Goal: Information Seeking & Learning: Compare options

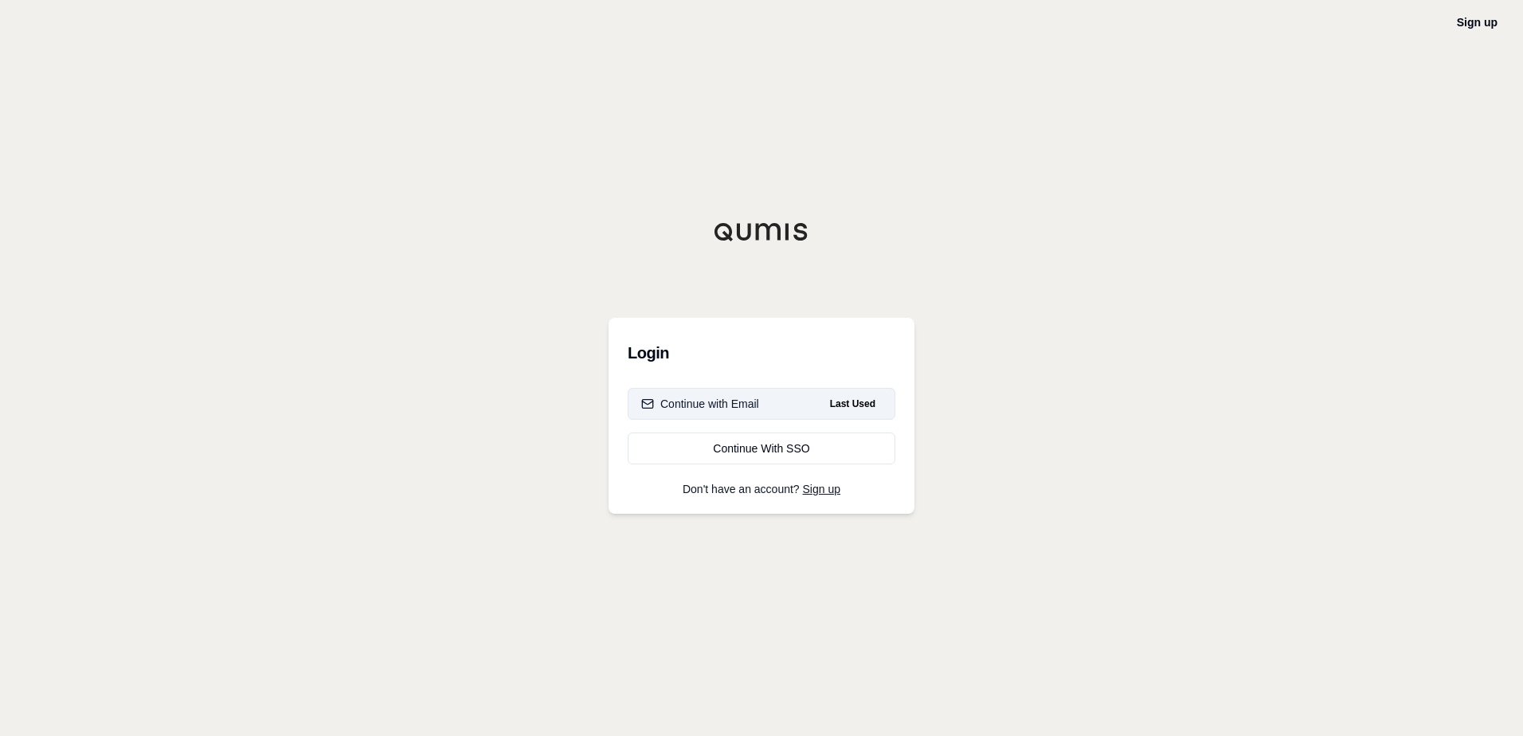
click at [751, 408] on div "Continue with Email" at bounding box center [700, 404] width 118 height 16
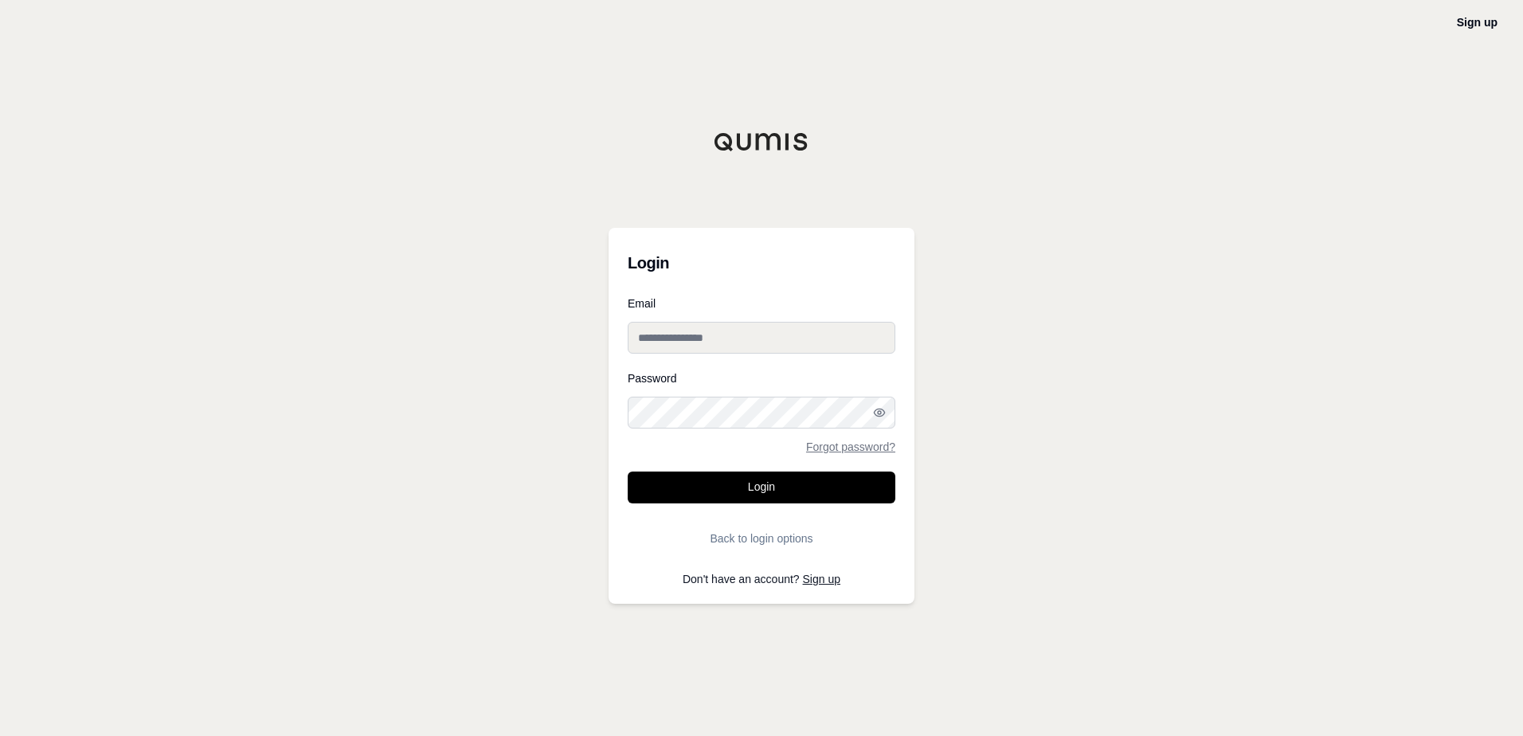
type input "**********"
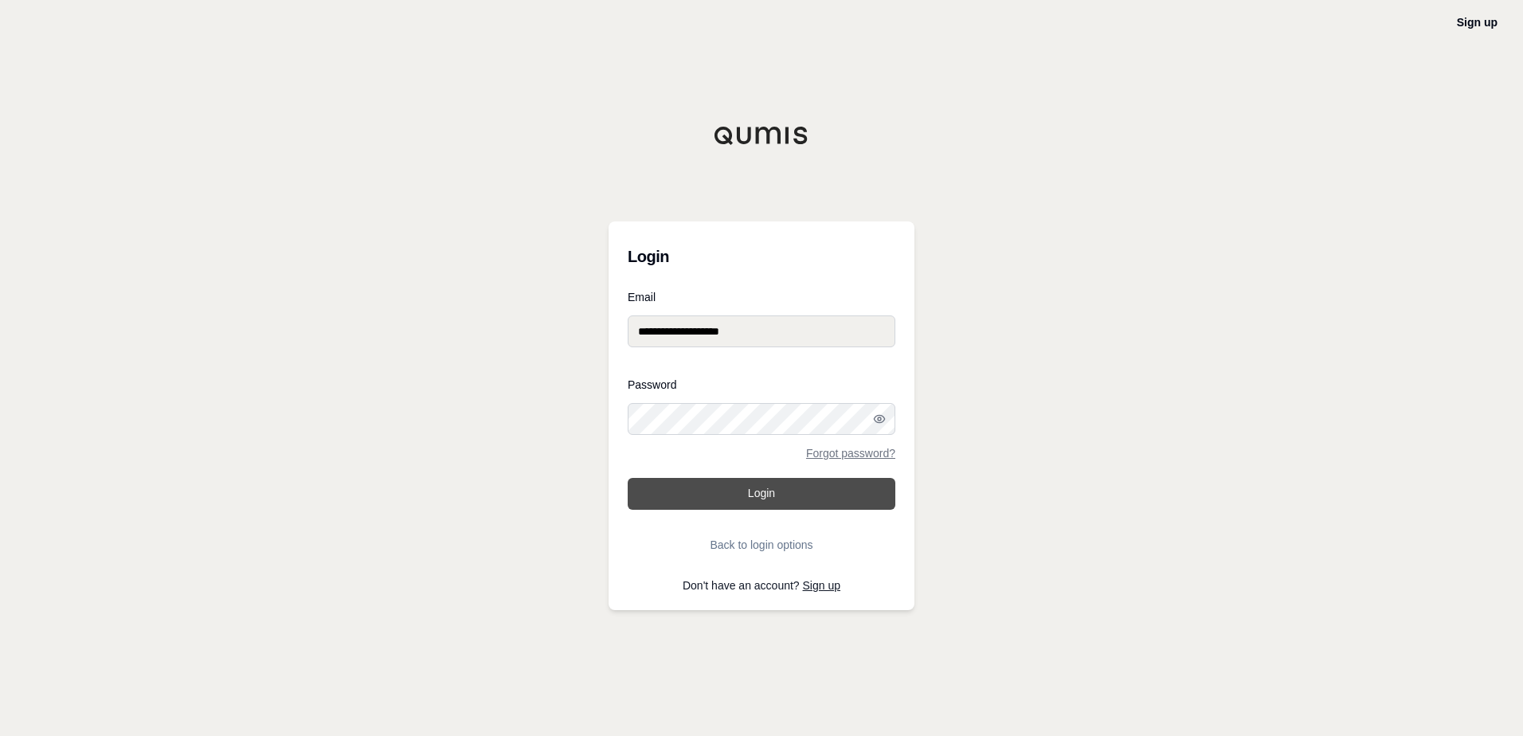
click at [785, 493] on button "Login" at bounding box center [762, 494] width 268 height 32
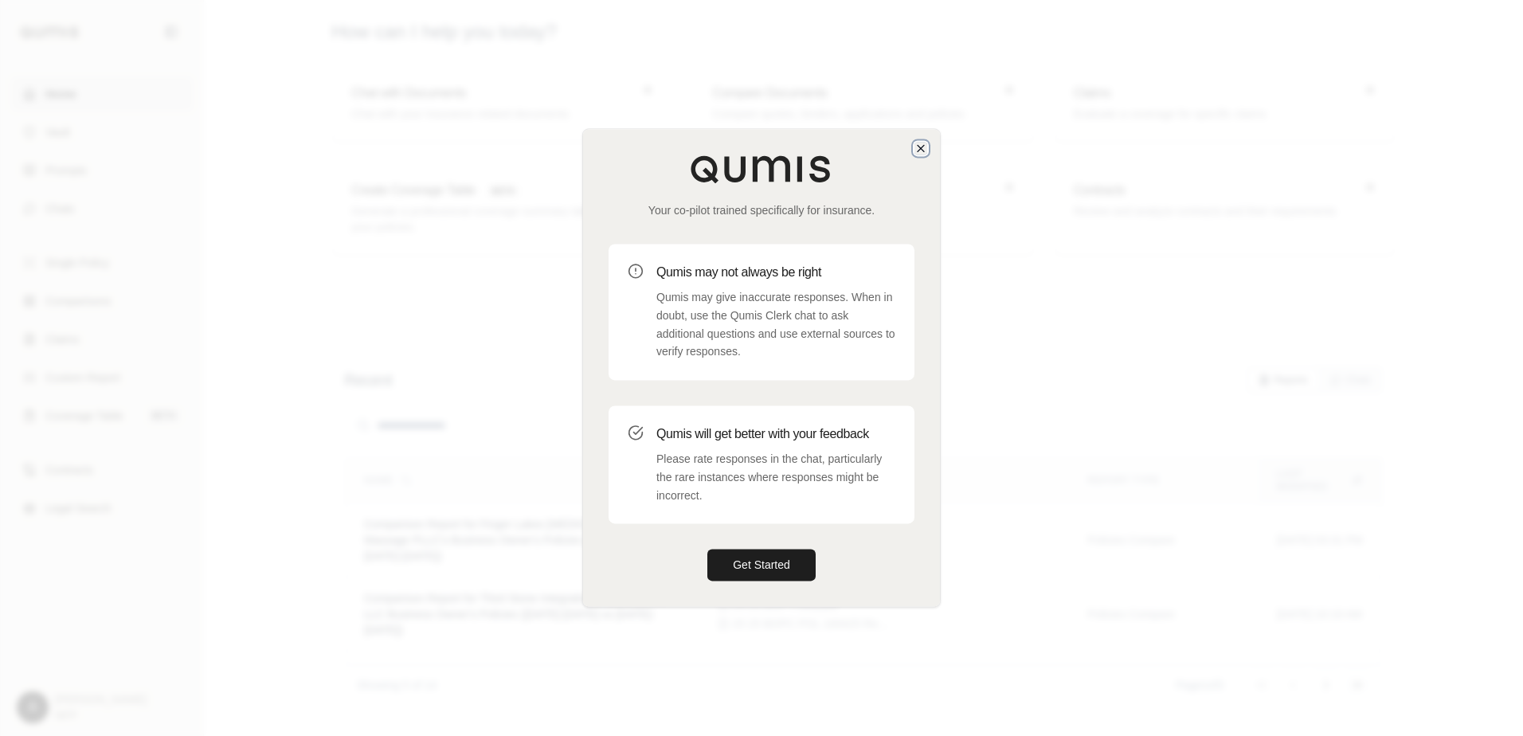
click at [917, 146] on icon "button" at bounding box center [920, 148] width 13 height 13
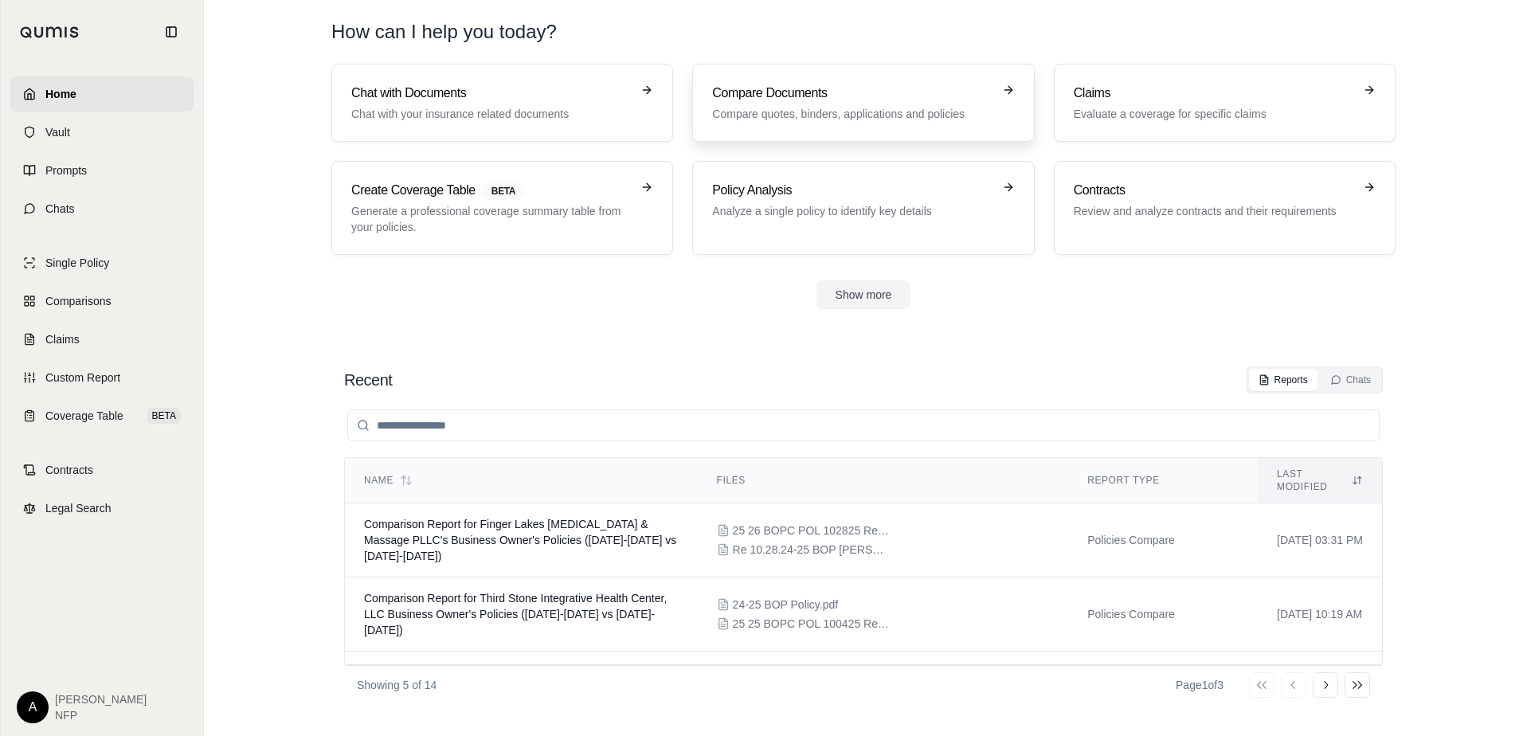
click at [874, 94] on h3 "Compare Documents" at bounding box center [852, 93] width 280 height 19
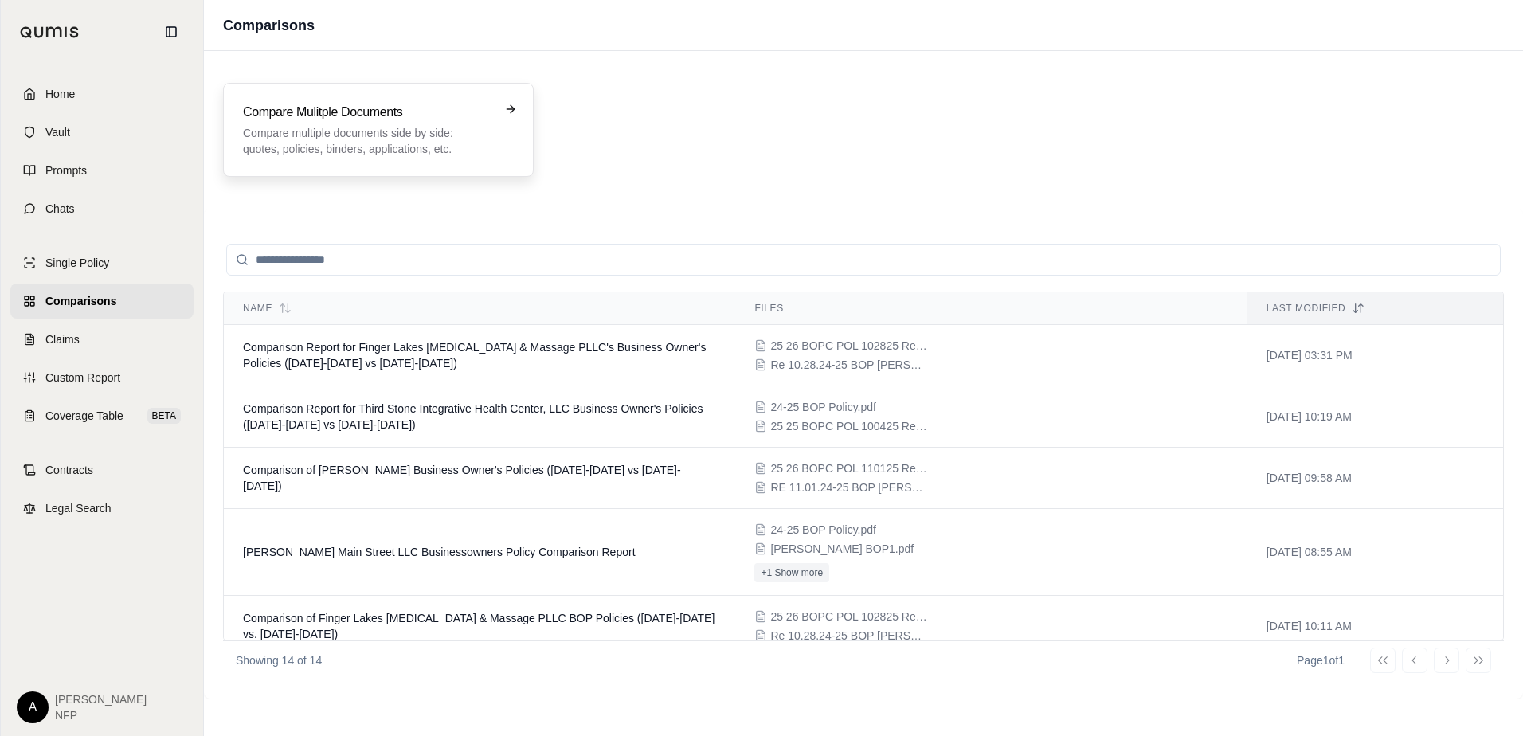
click at [353, 146] on p "Compare multiple documents side by side: quotes, policies, binders, application…" at bounding box center [367, 141] width 248 height 32
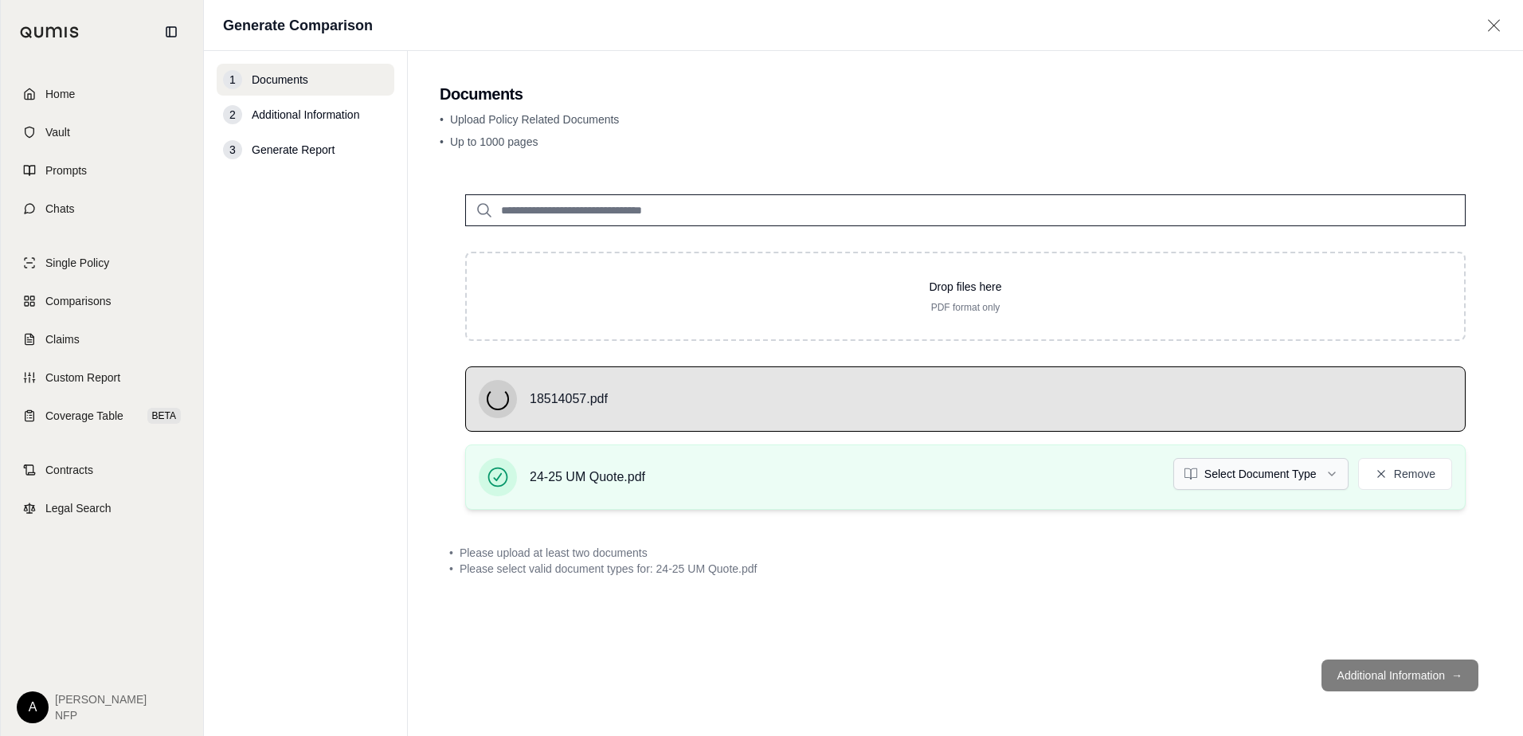
click at [1278, 467] on html "Home Vault Prompts Chats Single Policy Comparisons Claims Custom Report Coverag…" at bounding box center [761, 368] width 1523 height 736
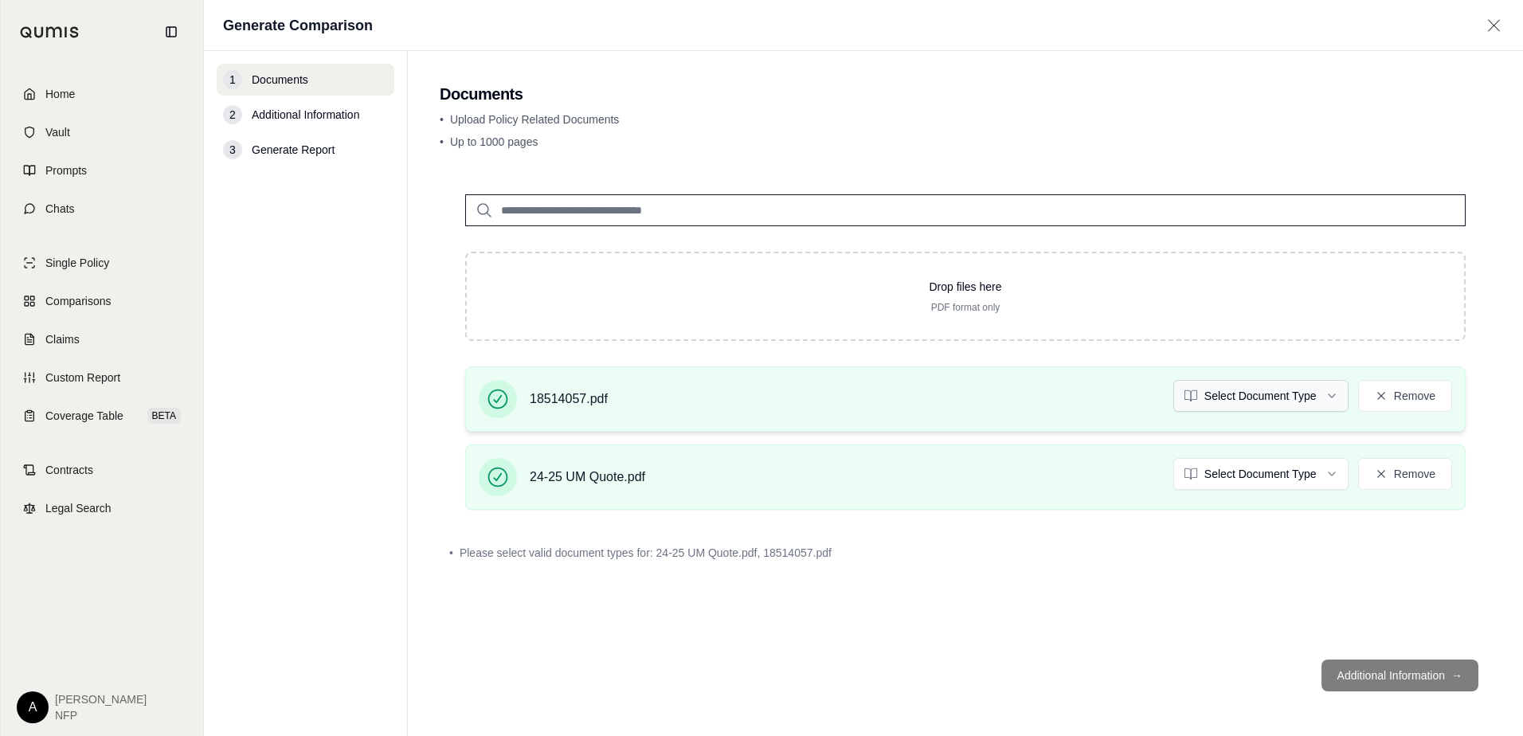
click at [1279, 394] on html "Home Vault Prompts Chats Single Policy Comparisons Claims Custom Report Coverag…" at bounding box center [761, 368] width 1523 height 736
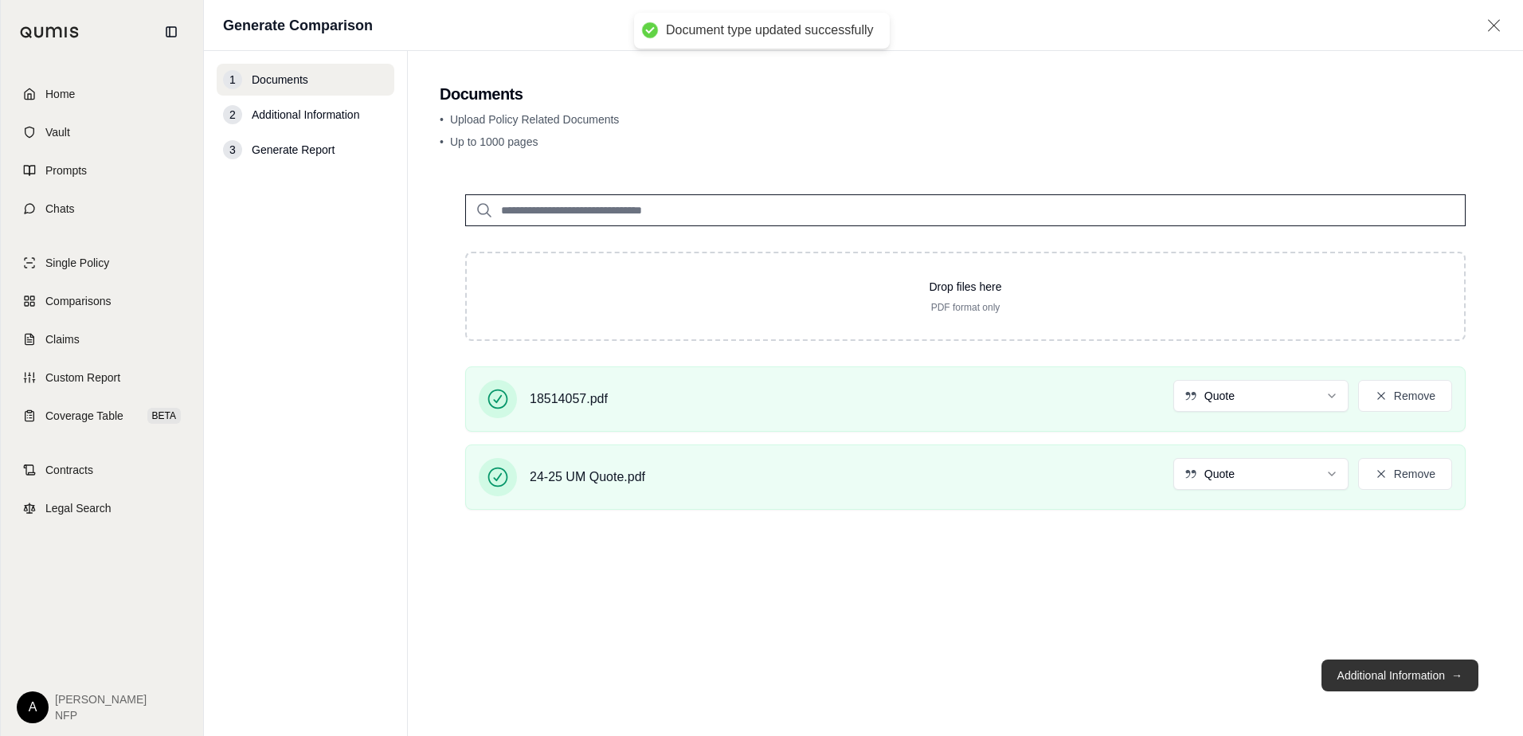
click at [1363, 671] on button "Additional Information →" at bounding box center [1399, 675] width 157 height 32
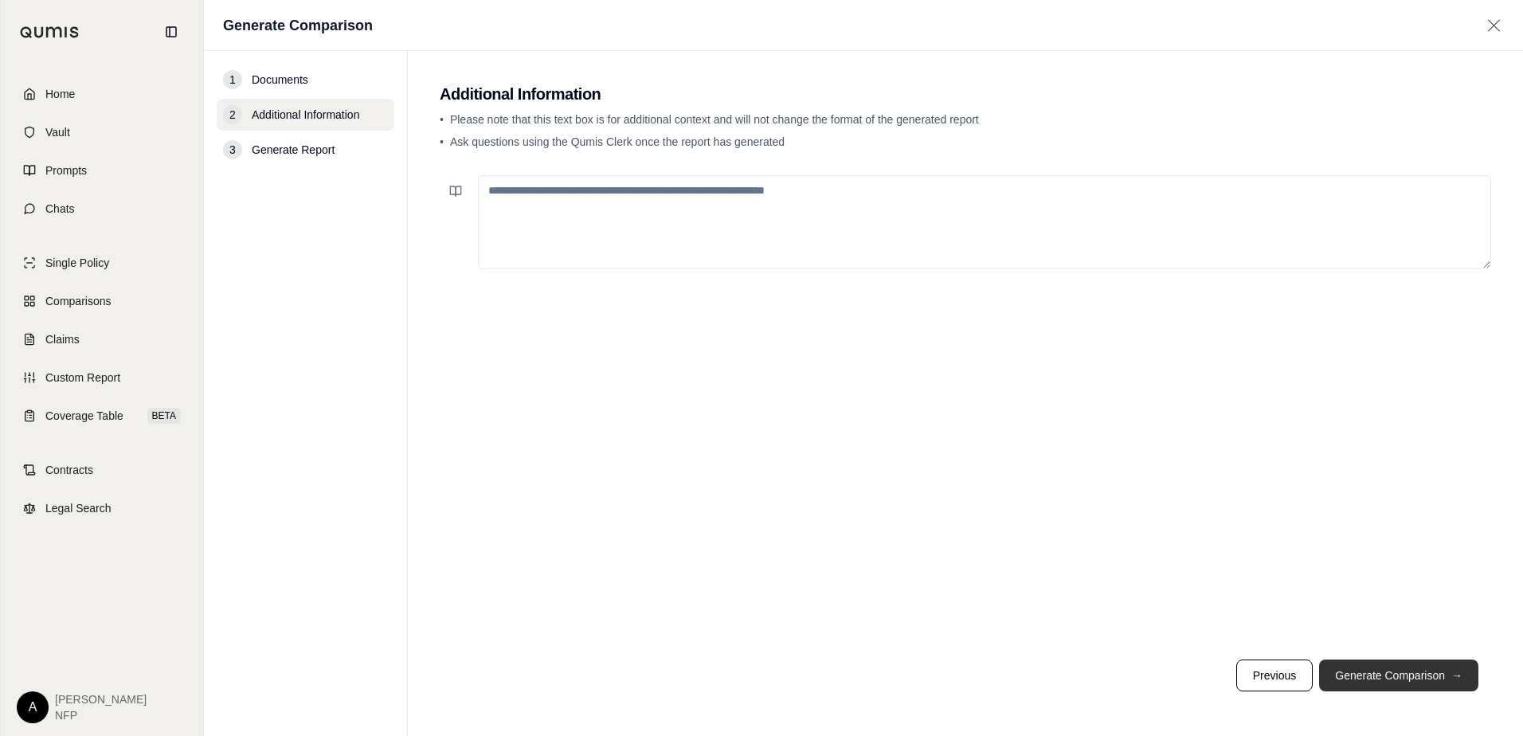
click at [1436, 684] on button "Generate Comparison →" at bounding box center [1398, 675] width 159 height 32
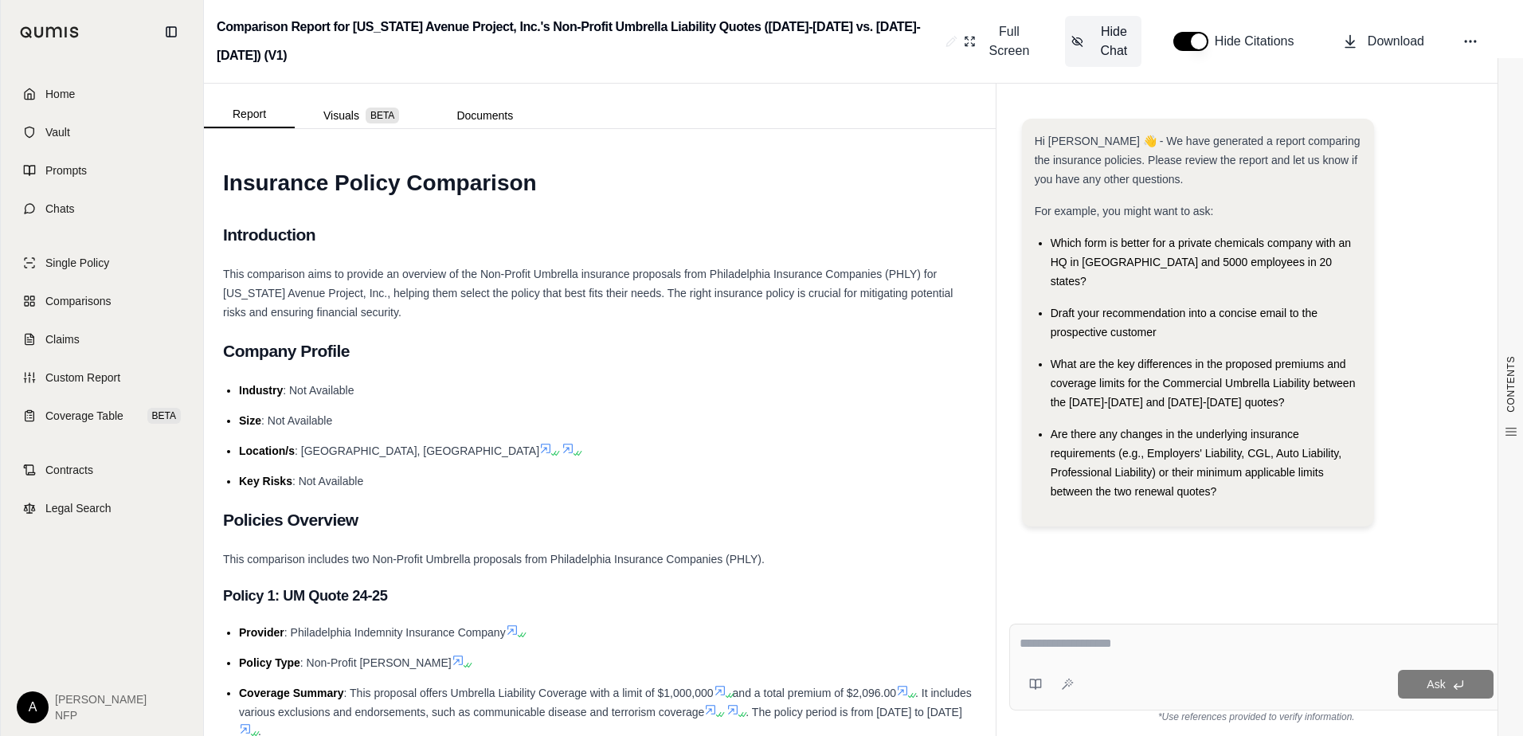
click at [1101, 47] on span "Hide Chat" at bounding box center [1114, 41] width 42 height 38
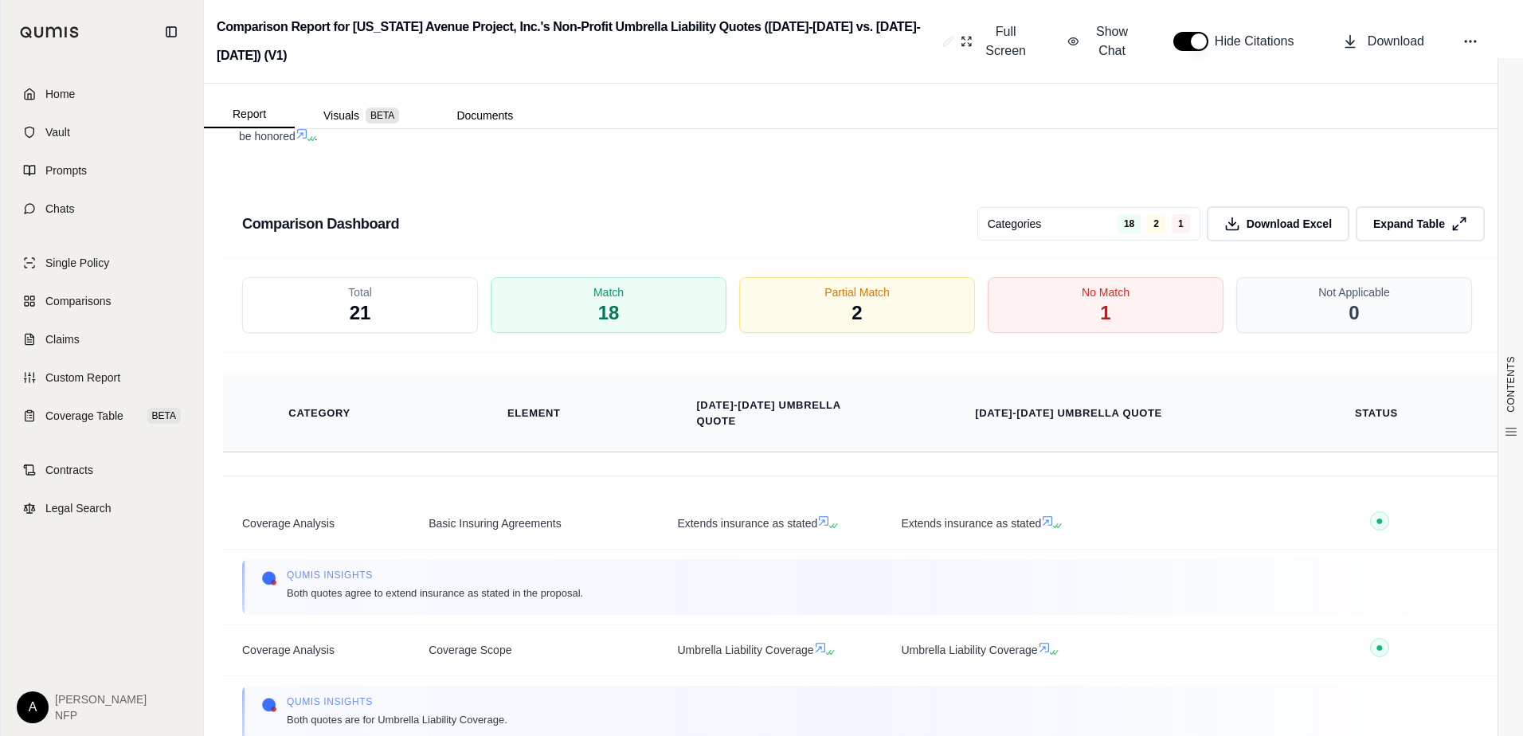
click at [1203, 408] on div "[DATE]-[DATE] Umbrella Quote" at bounding box center [1068, 413] width 334 height 35
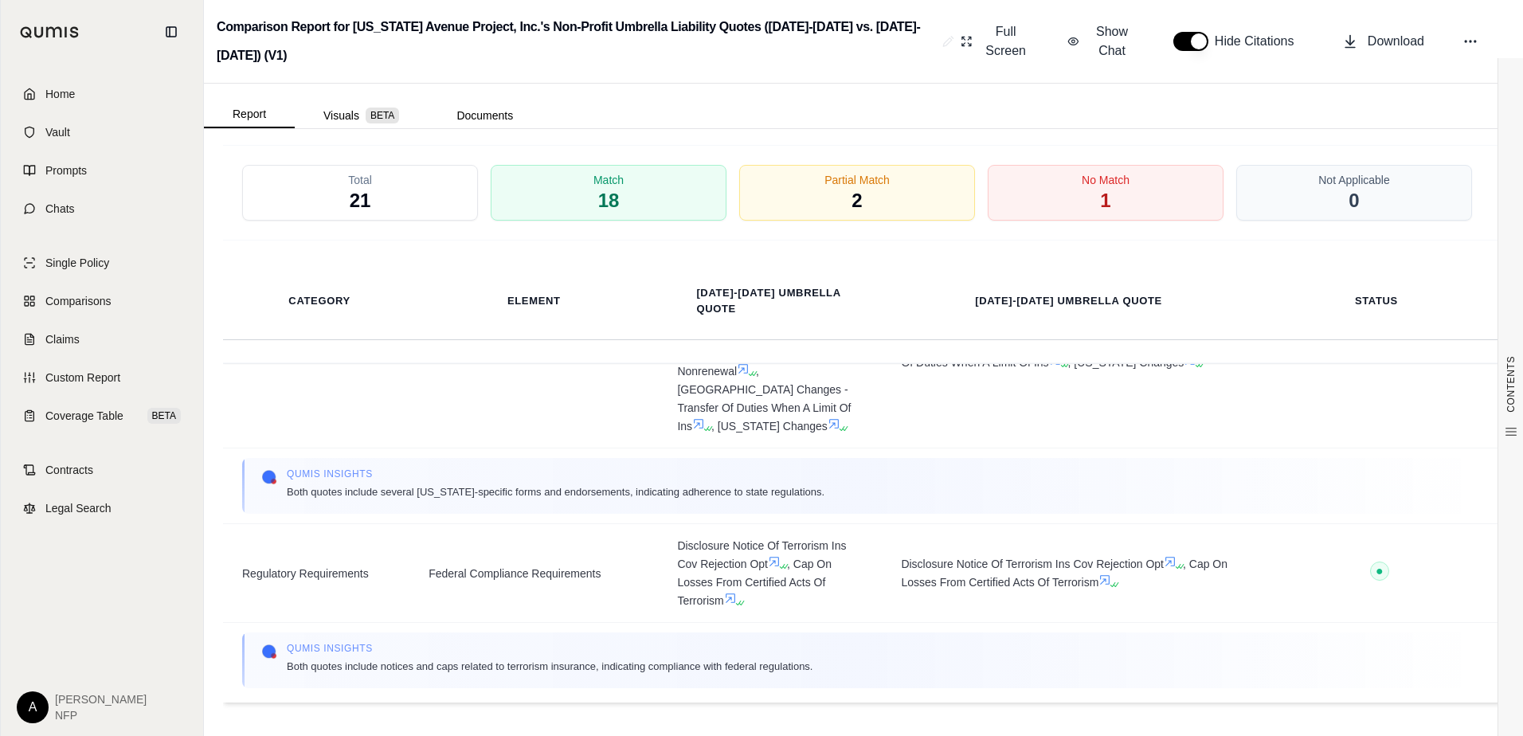
scroll to position [2347, 0]
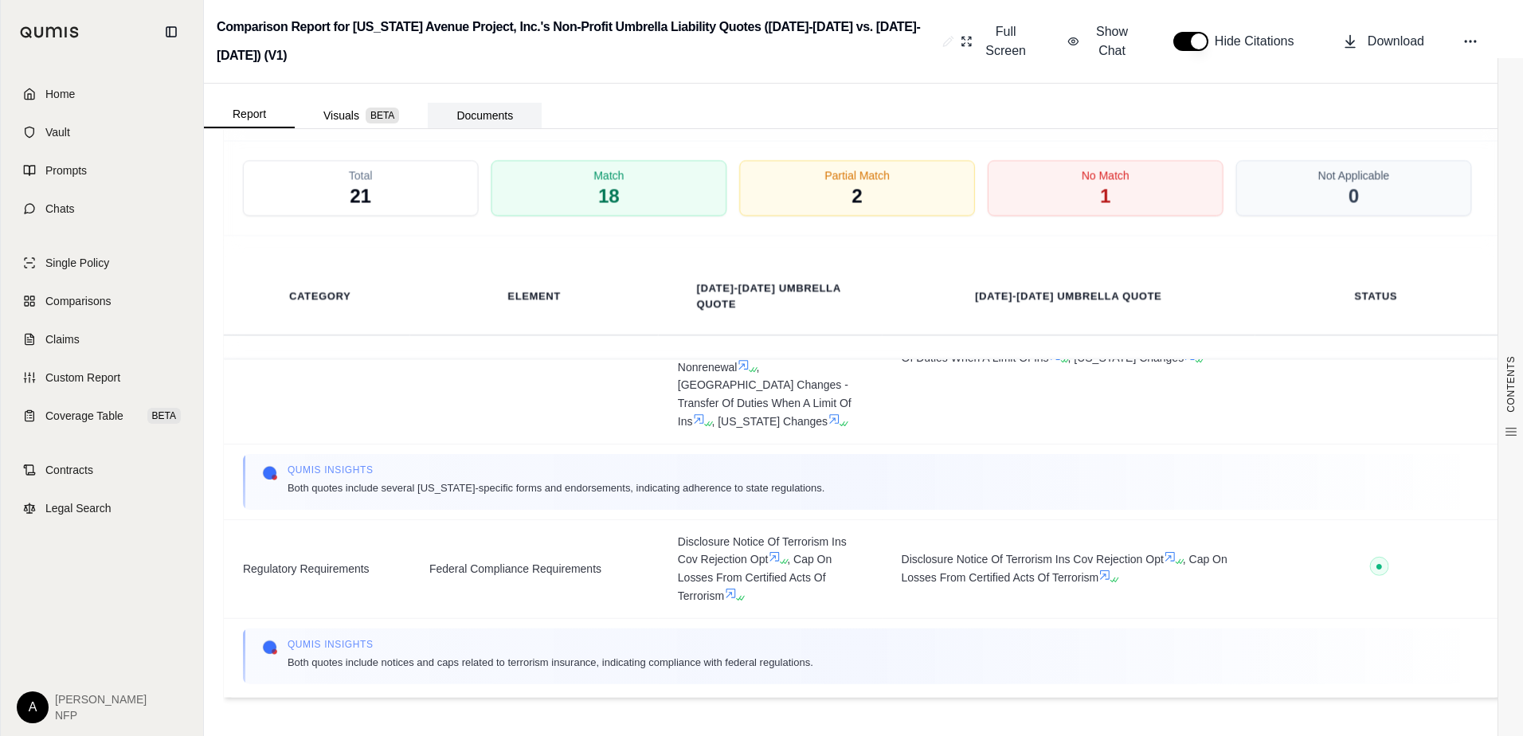
click at [474, 118] on button "Documents" at bounding box center [485, 115] width 114 height 25
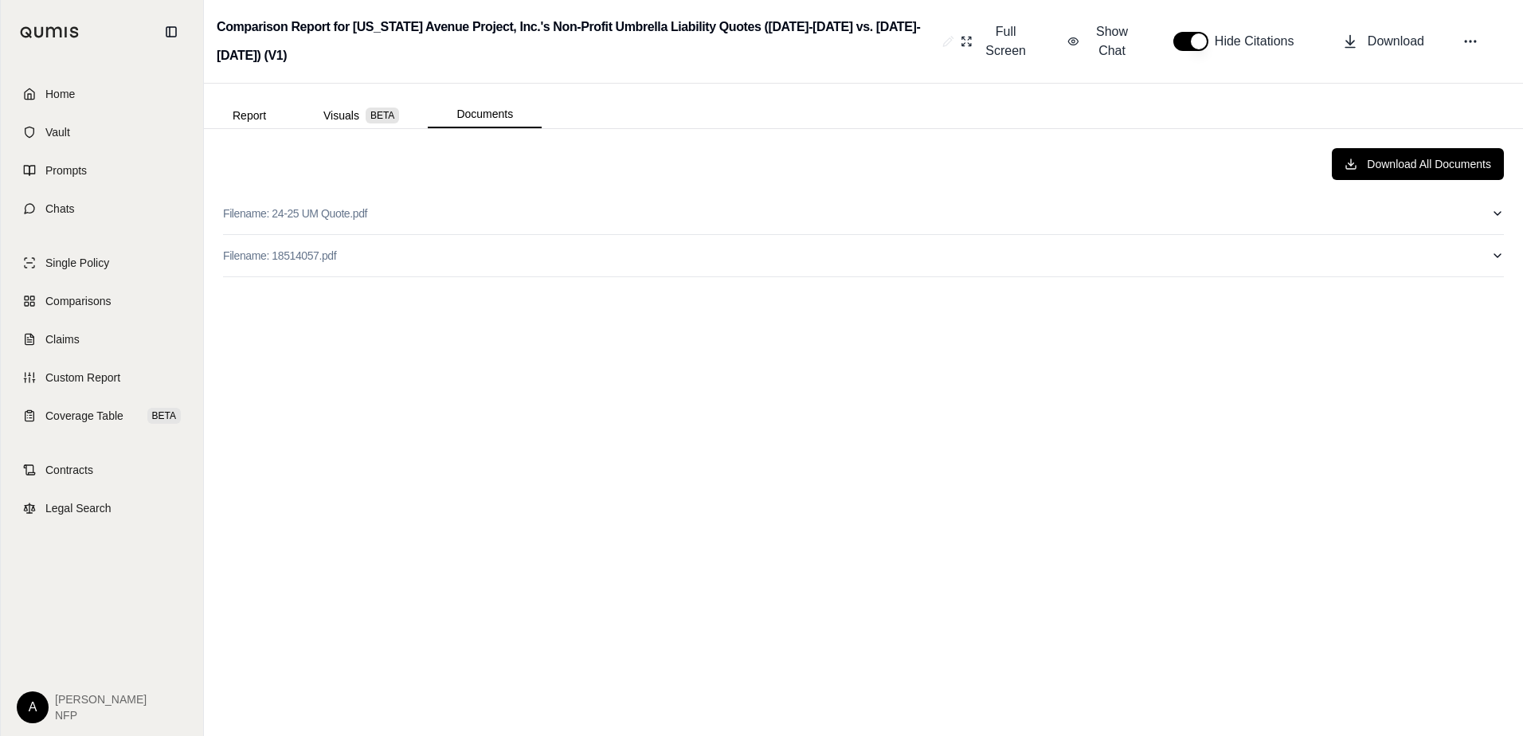
click at [1504, 211] on div "Download All Documents Filename: 24-25 UM Quote.pdf Filename: 18514057.pdf" at bounding box center [863, 432] width 1306 height 594
click at [260, 118] on button "Report" at bounding box center [249, 115] width 91 height 25
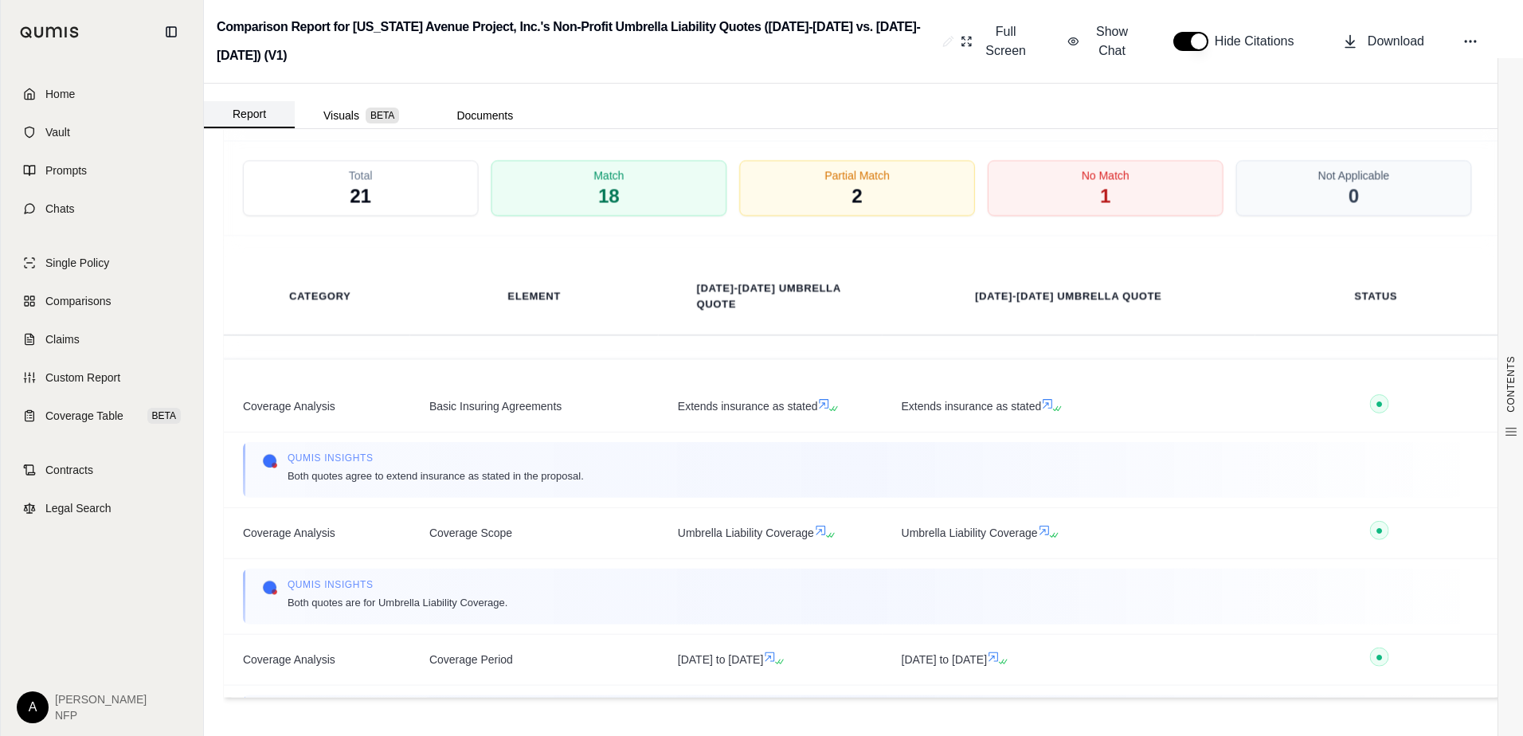
scroll to position [0, 0]
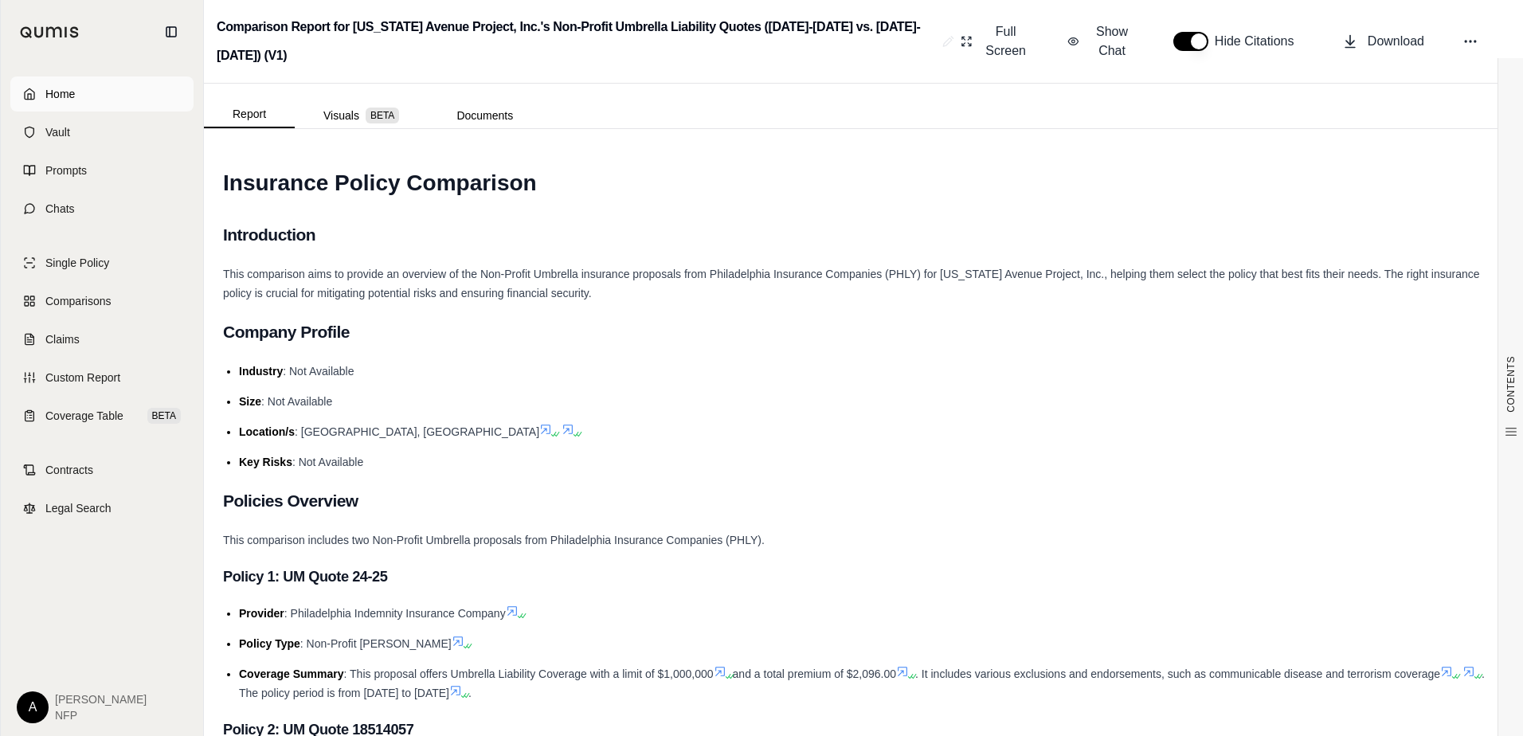
click at [76, 98] on link "Home" at bounding box center [101, 93] width 183 height 35
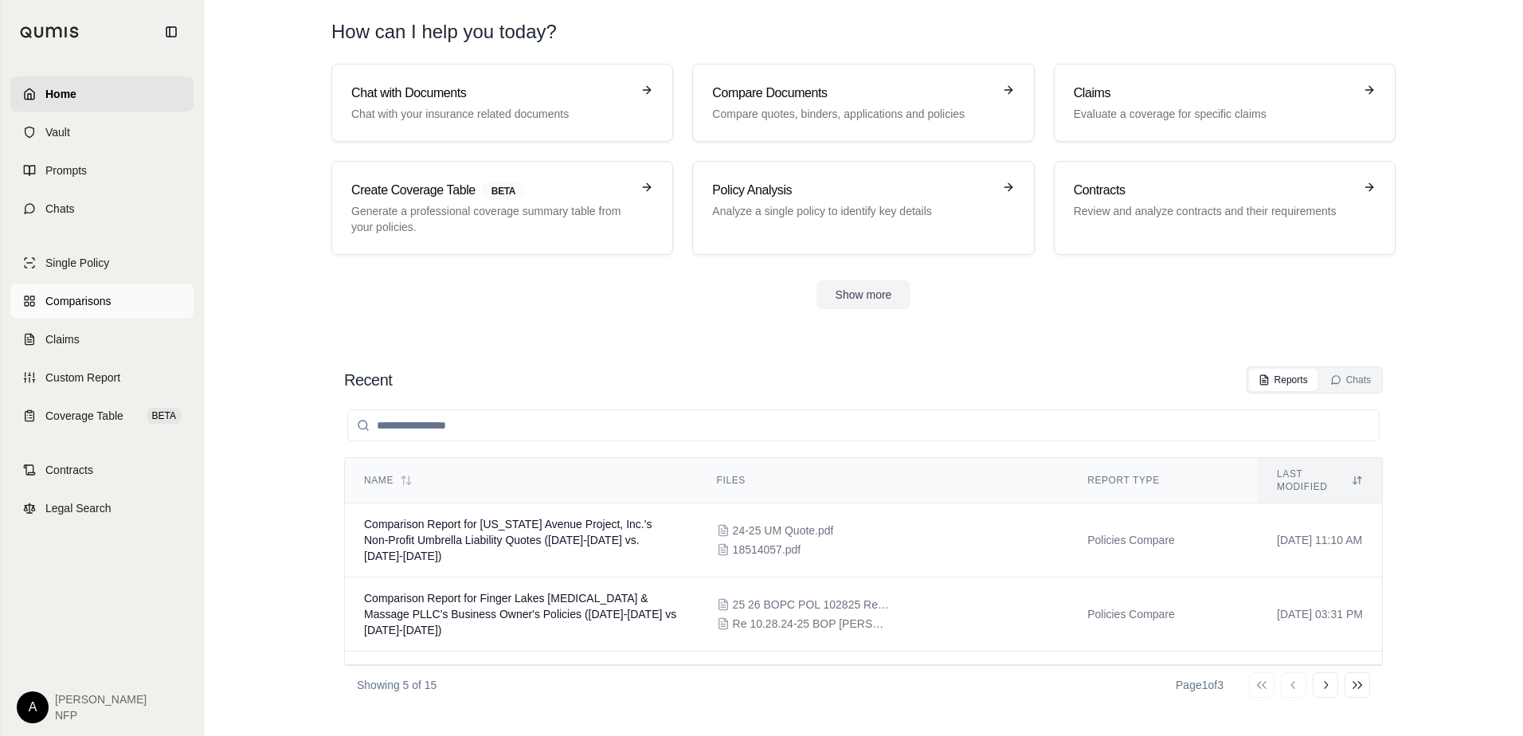
click at [98, 299] on span "Comparisons" at bounding box center [77, 301] width 65 height 16
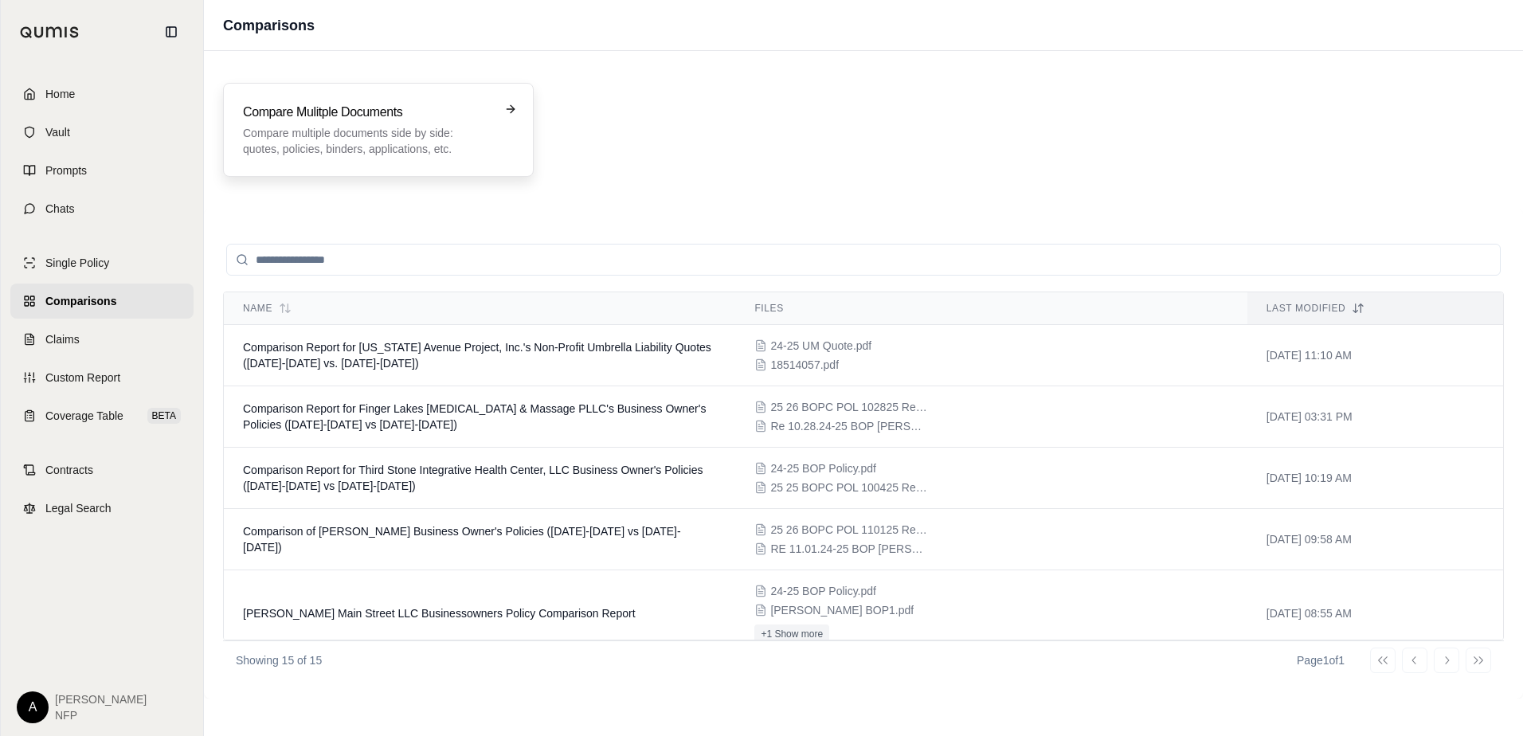
click at [363, 159] on div "Compare Mulitple Documents Compare multiple documents side by side: quotes, pol…" at bounding box center [378, 130] width 311 height 94
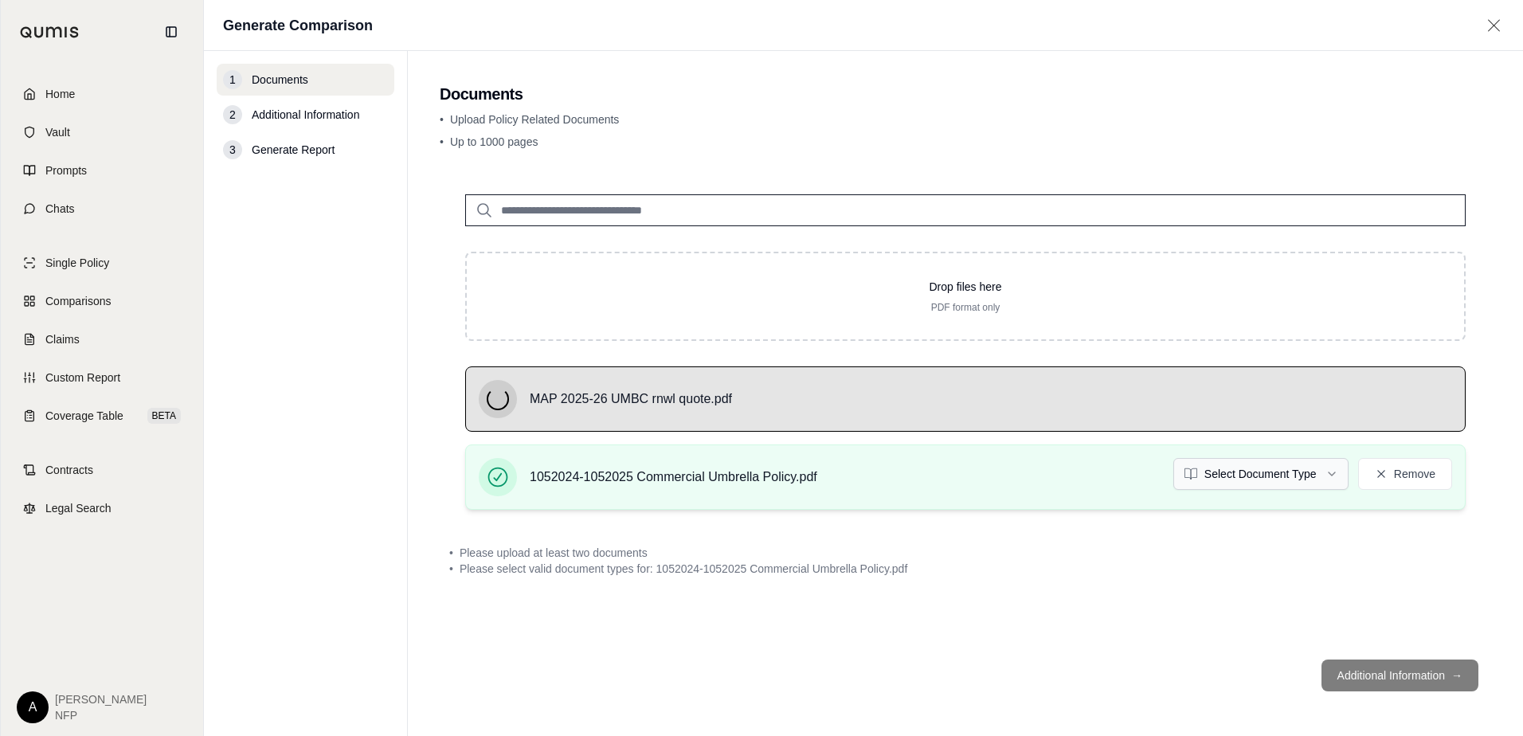
click at [1308, 483] on html "Home Vault Prompts Chats Single Policy Comparisons Claims Custom Report Coverag…" at bounding box center [761, 368] width 1523 height 736
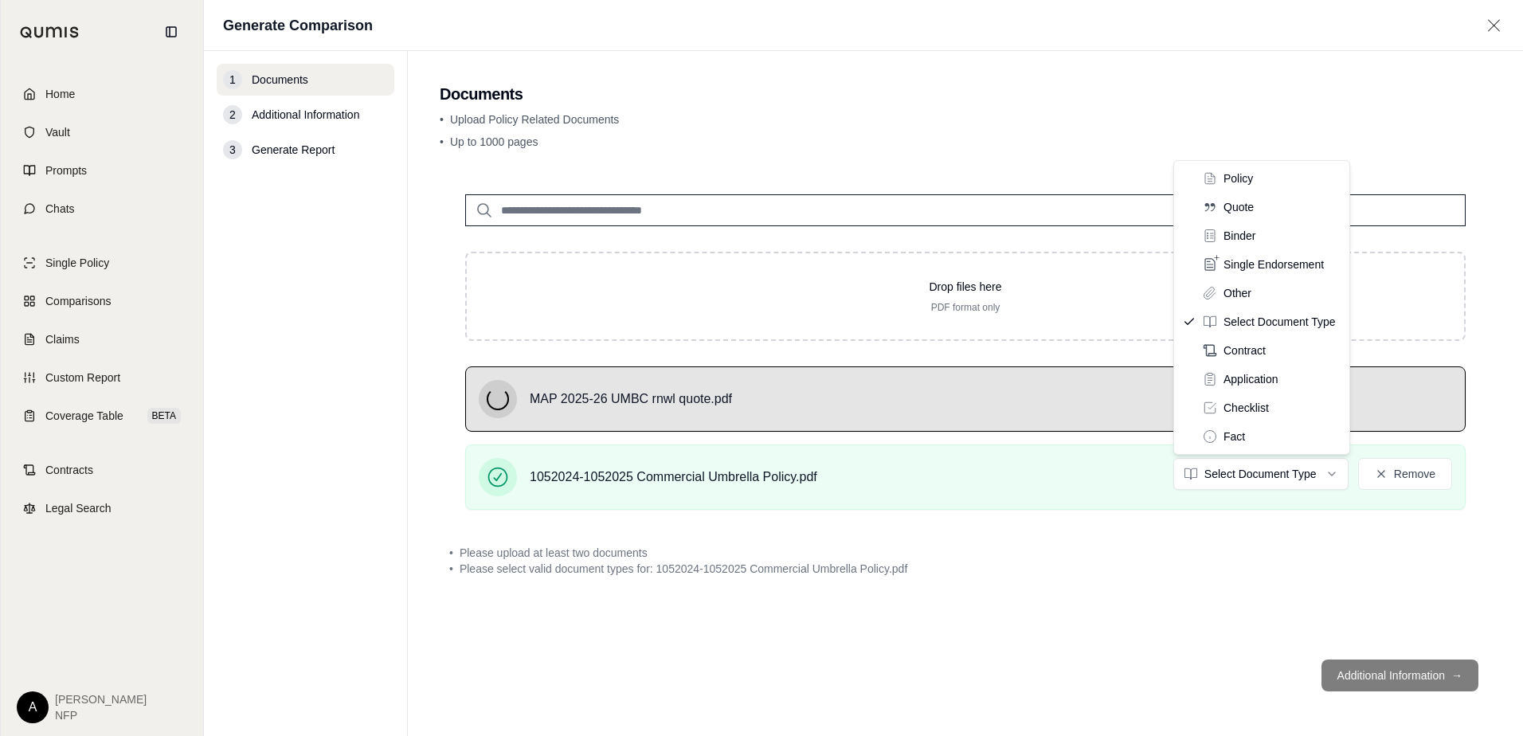
drag, startPoint x: 1221, startPoint y: 181, endPoint x: 1222, endPoint y: 194, distance: 13.6
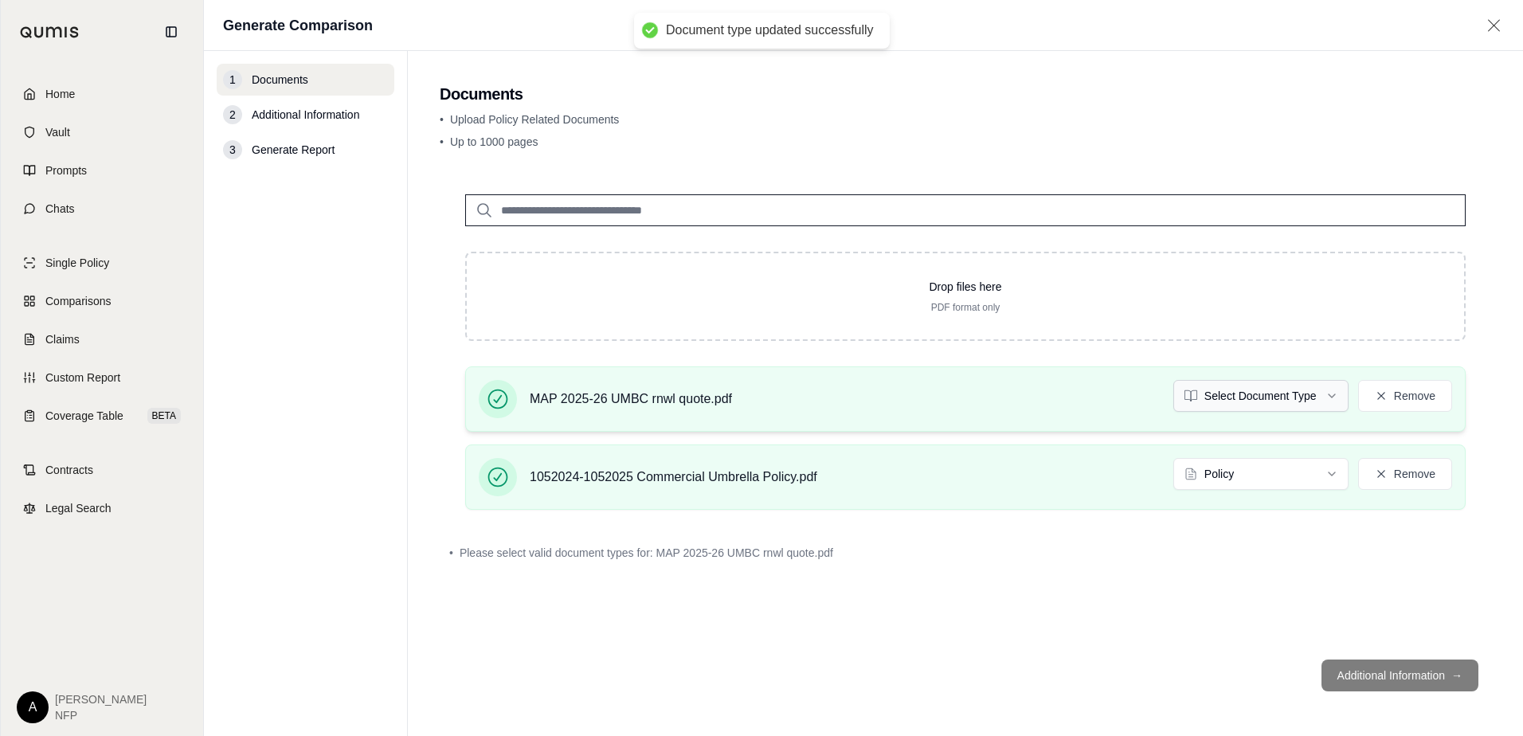
click at [1222, 397] on html "Document type updated successfully Home Vault Prompts Chats Single Policy Compa…" at bounding box center [761, 368] width 1523 height 736
click at [1258, 575] on div "Drop files here PDF format only MAP 2025-26 UMBC rnwl quote.pdf Select Document…" at bounding box center [965, 408] width 1051 height 478
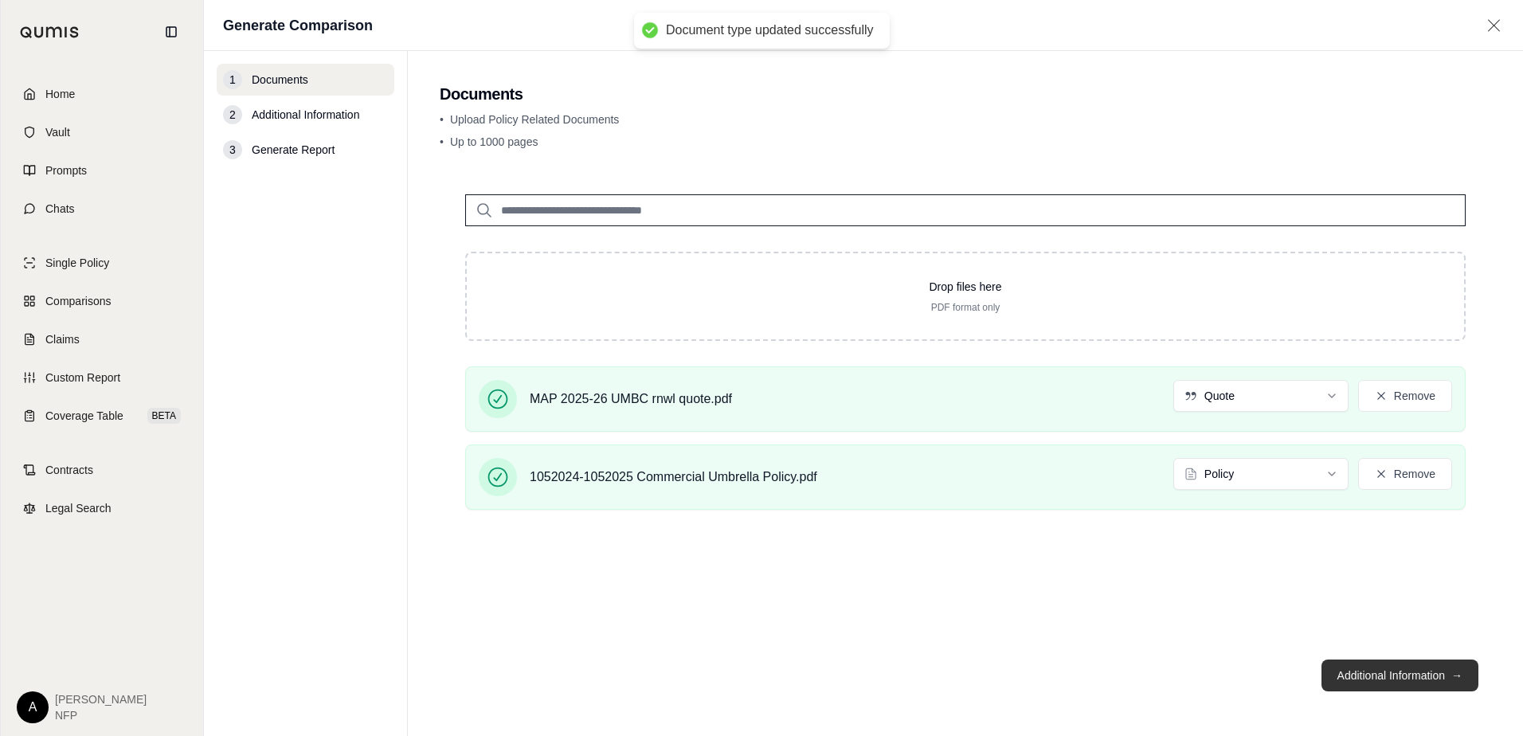
click at [1382, 677] on button "Additional Information →" at bounding box center [1399, 675] width 157 height 32
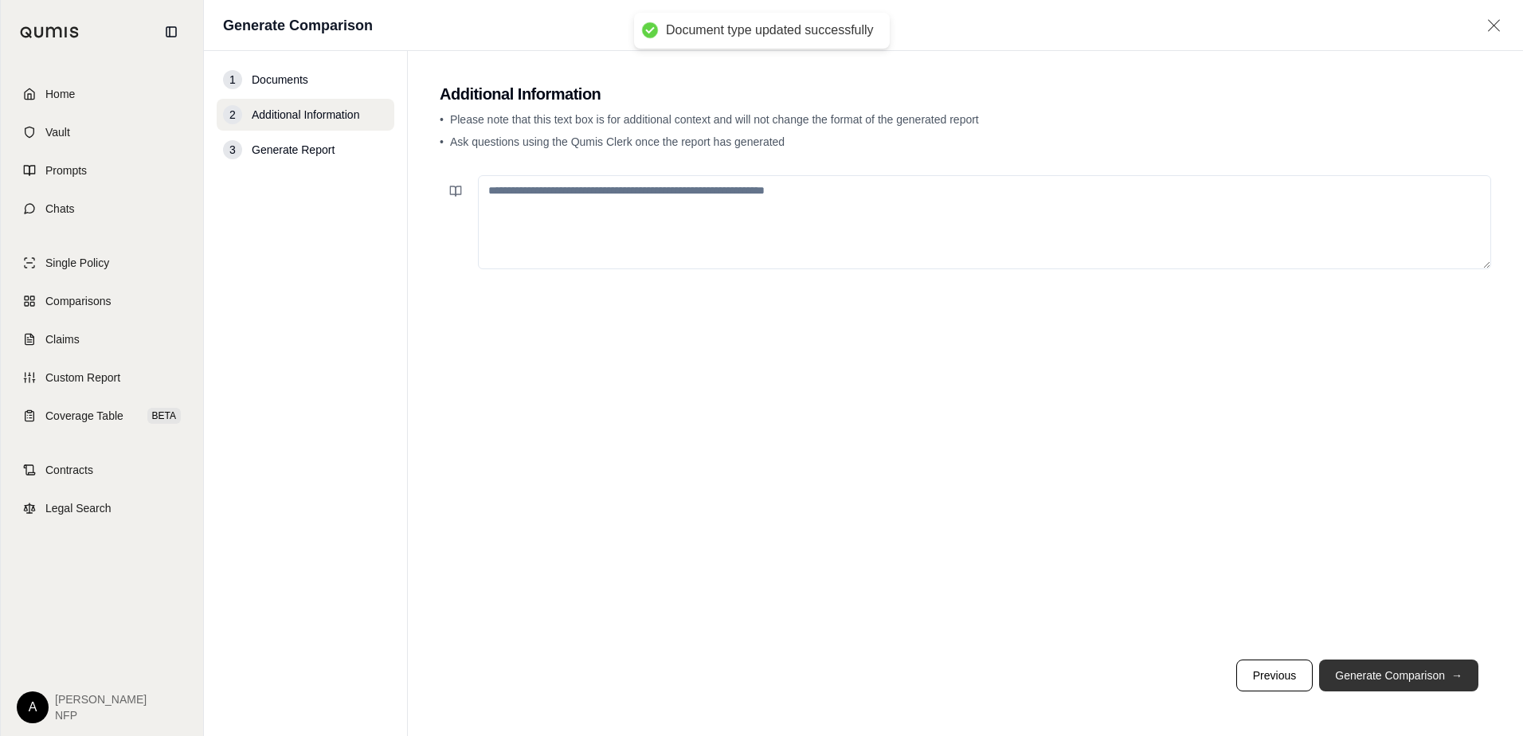
click at [1401, 674] on button "Generate Comparison →" at bounding box center [1398, 675] width 159 height 32
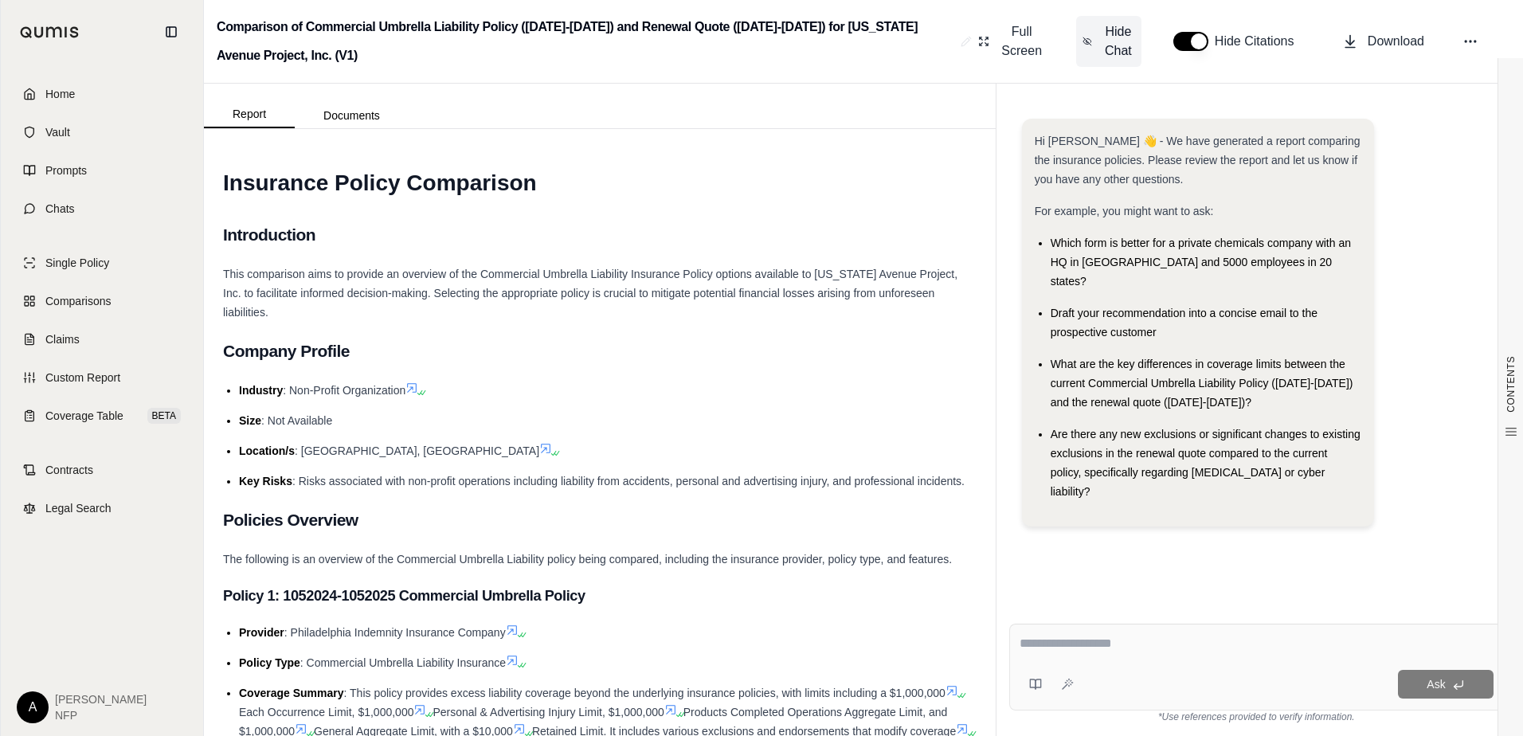
click at [1128, 45] on span "Hide Chat" at bounding box center [1117, 41] width 33 height 38
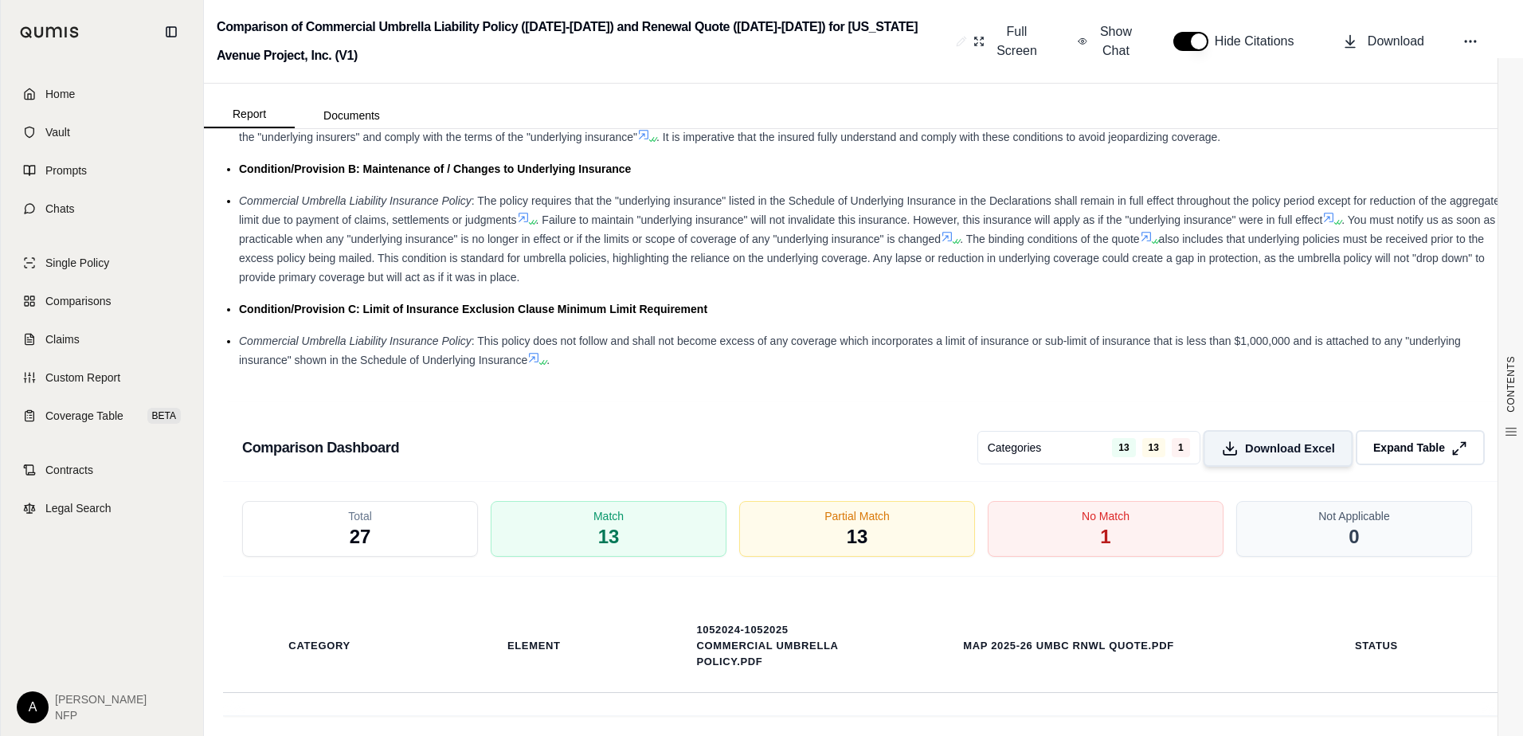
scroll to position [2628, 0]
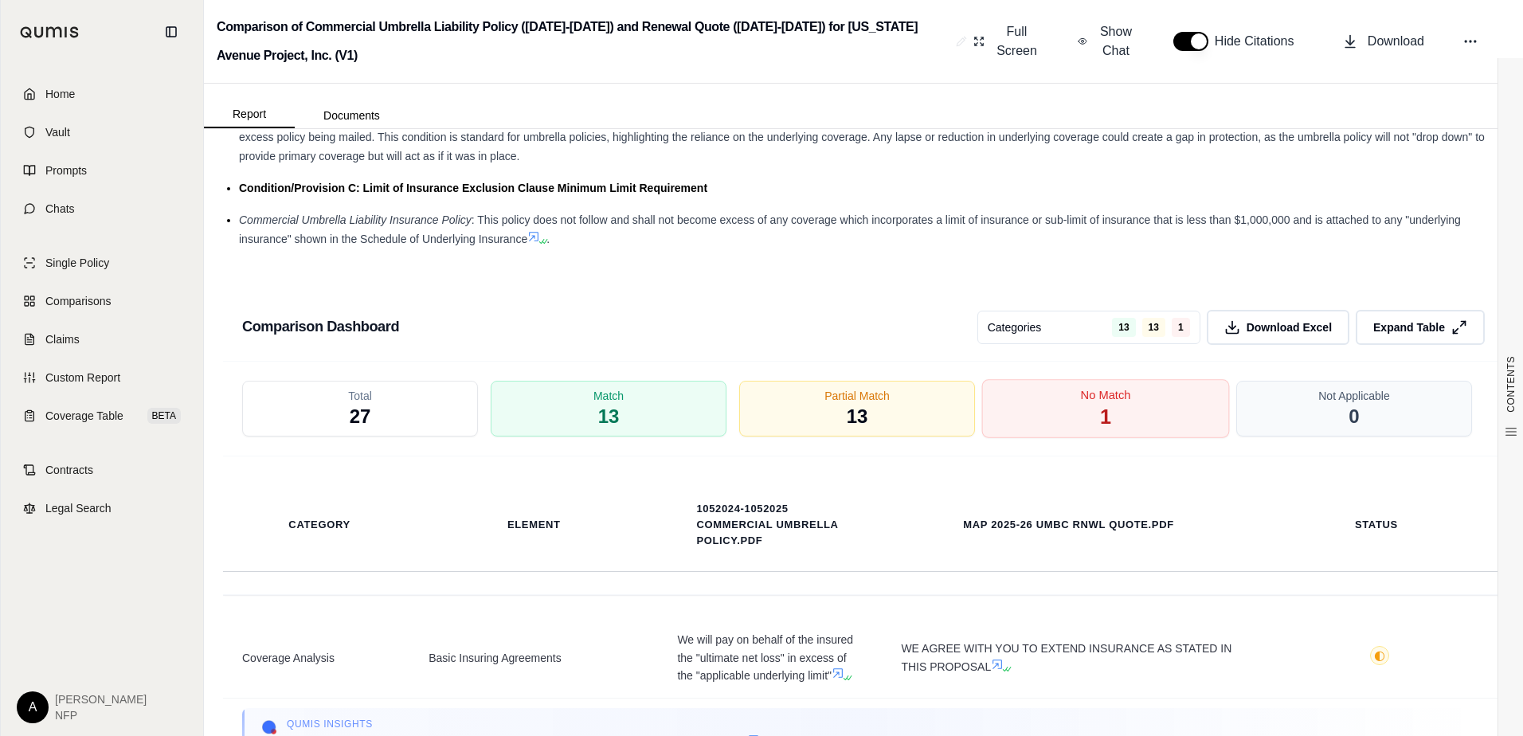
click at [1120, 409] on div "No Match 1" at bounding box center [1106, 408] width 248 height 59
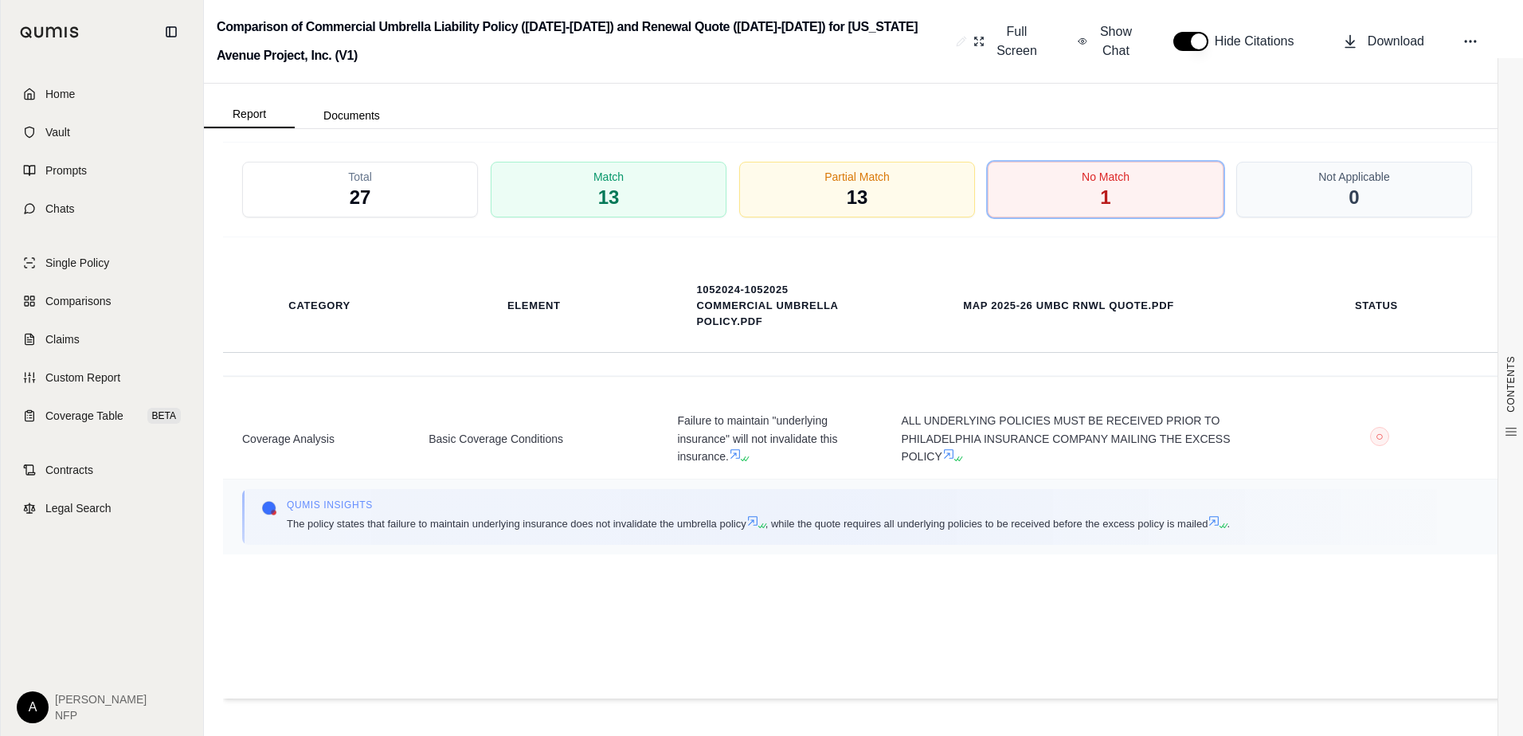
scroll to position [2848, 0]
click at [866, 178] on span "Partial Match" at bounding box center [857, 175] width 68 height 17
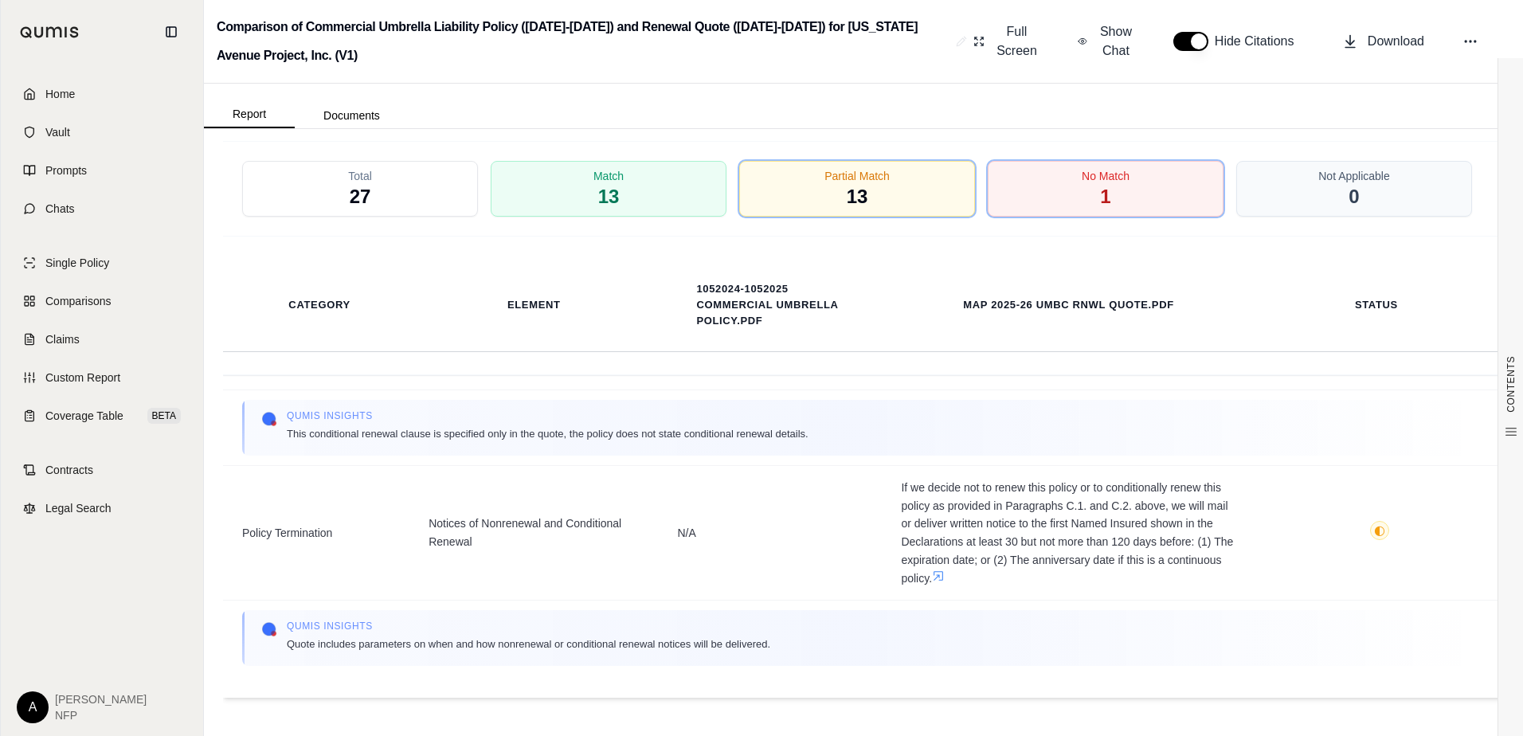
scroll to position [2319, 0]
